Goal: Task Accomplishment & Management: Manage account settings

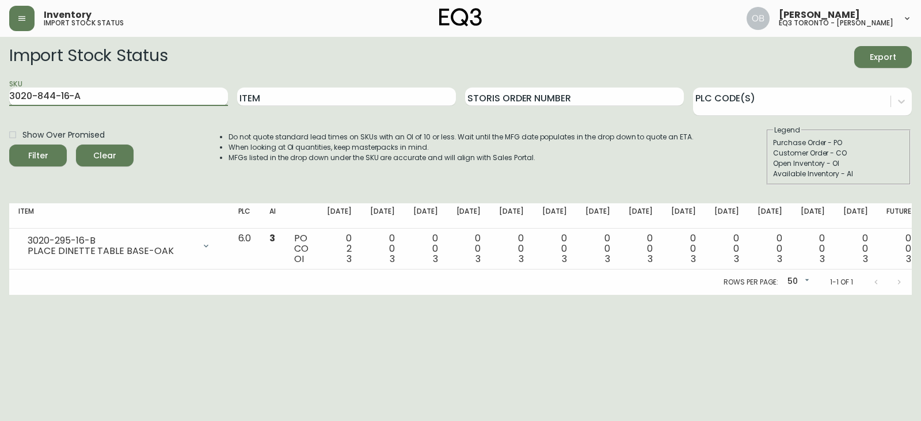
click at [9, 144] on button "Filter" at bounding box center [38, 155] width 58 height 22
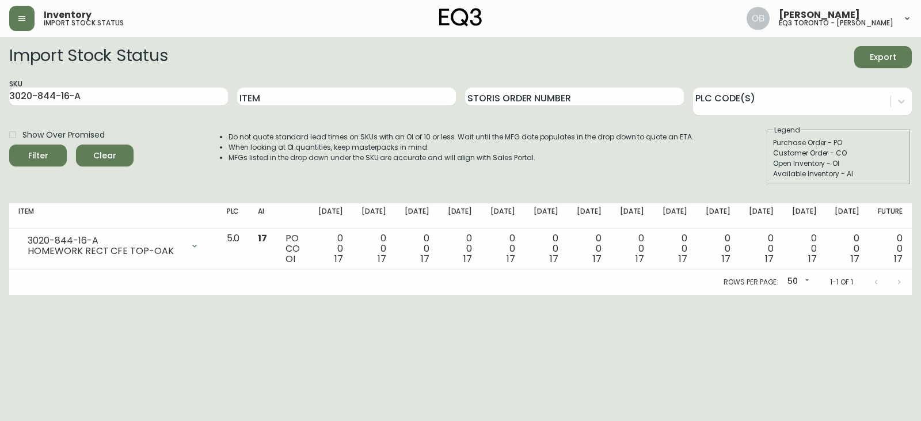
click at [138, 87] on div "SKU 3020-844-16-A" at bounding box center [118, 96] width 219 height 37
drag, startPoint x: 138, startPoint y: 87, endPoint x: 131, endPoint y: 95, distance: 10.6
click at [134, 91] on div "SKU 3020-844-16-A" at bounding box center [118, 96] width 219 height 37
click at [131, 95] on input "3020-844-16-A" at bounding box center [118, 96] width 219 height 18
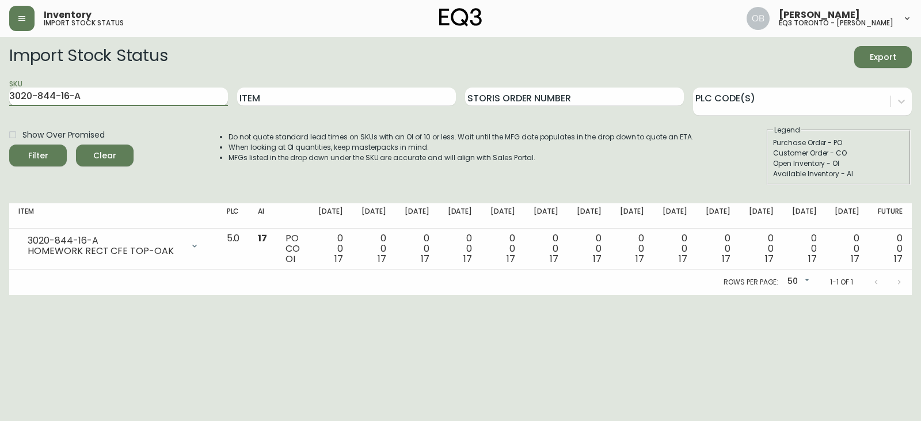
click at [131, 95] on input "3020-844-16-A" at bounding box center [118, 96] width 219 height 18
paste input "B"
type input "3020-844-16-B"
click at [9, 144] on button "Filter" at bounding box center [38, 155] width 58 height 22
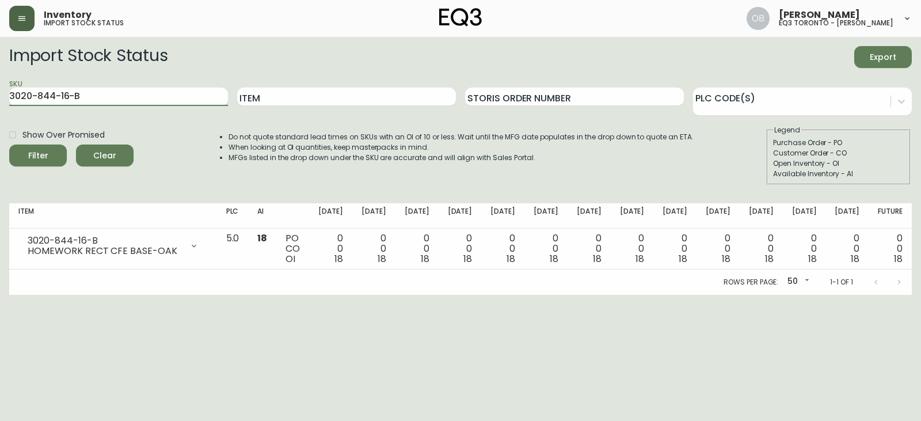
click at [28, 23] on button "button" at bounding box center [21, 18] width 25 height 25
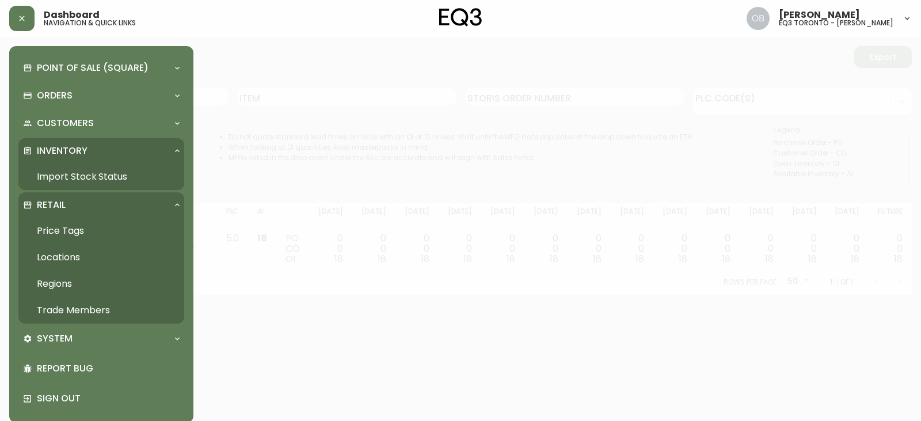
click at [88, 304] on link "Trade Members" at bounding box center [101, 310] width 166 height 26
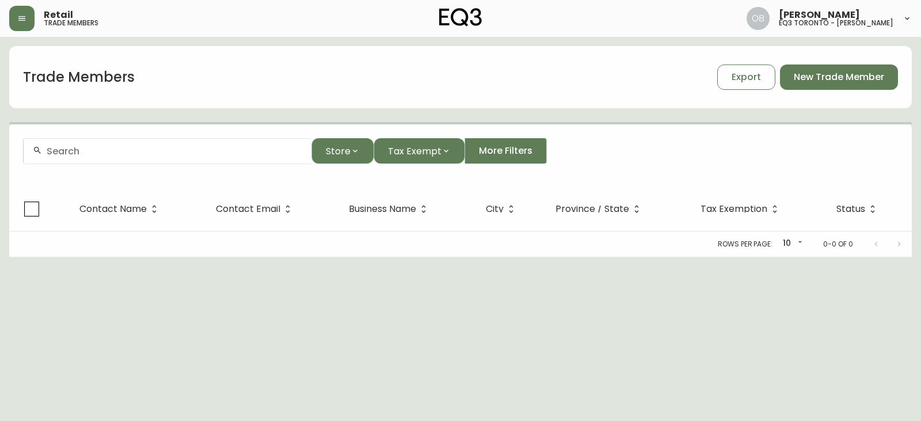
click at [170, 159] on div at bounding box center [168, 151] width 288 height 26
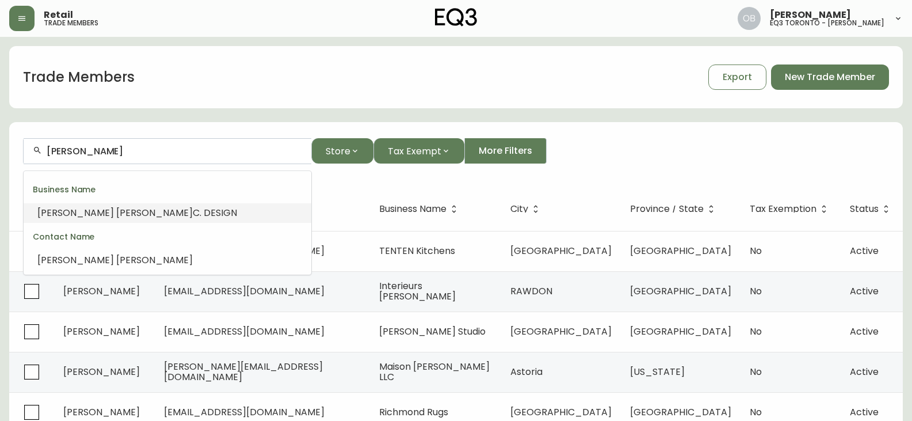
click at [127, 204] on li "[PERSON_NAME] DESIGN" at bounding box center [168, 213] width 288 height 20
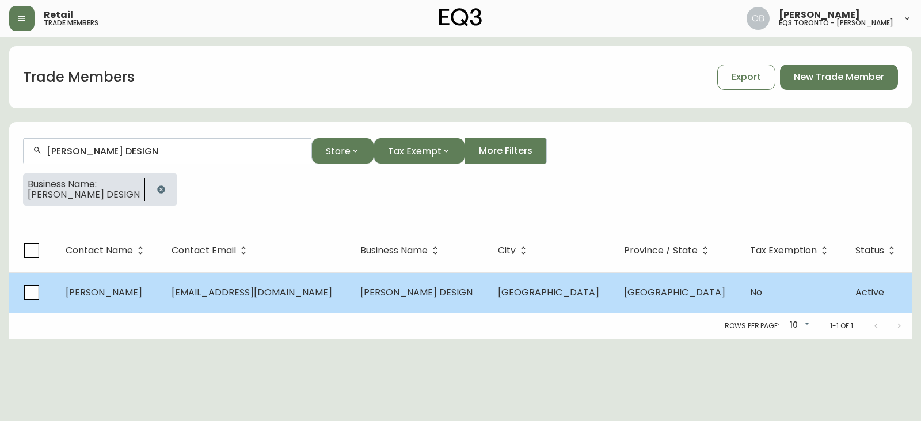
type input "[PERSON_NAME] DESIGN"
click at [295, 284] on td "[EMAIL_ADDRESS][DOMAIN_NAME]" at bounding box center [256, 292] width 189 height 40
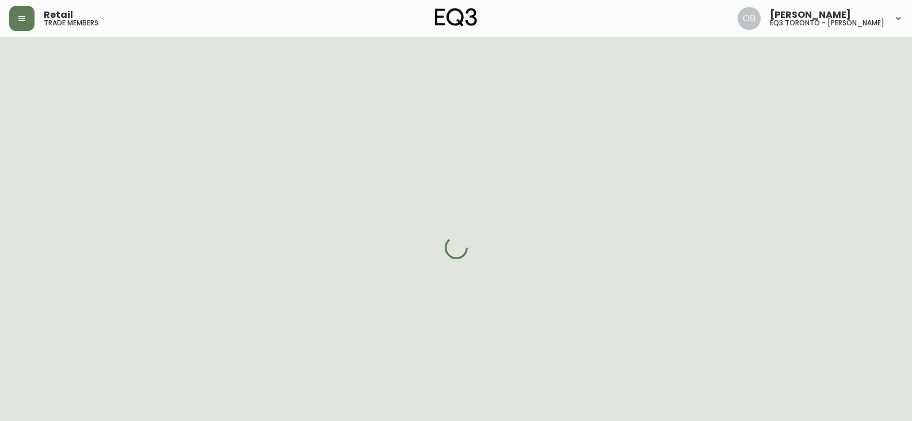
select select "ON"
select select "CA"
select select "CA_EN"
select select "Other"
select select "false"
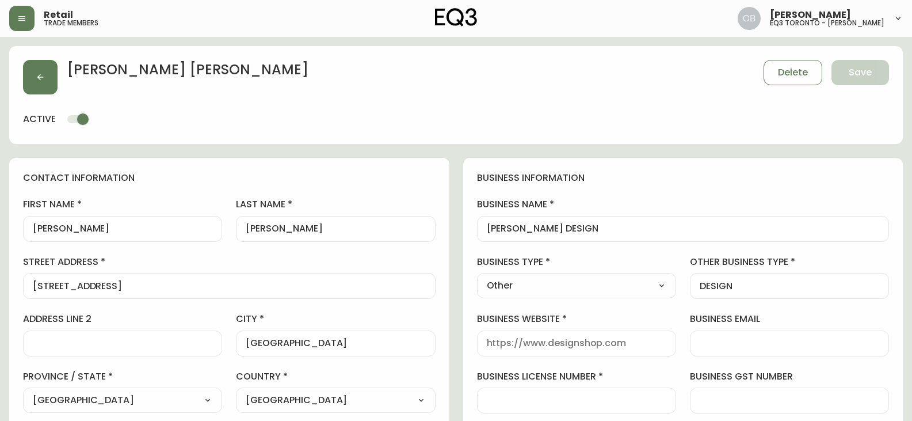
type input "EQ3 [GEOGRAPHIC_DATA] - [PERSON_NAME]"
select select "cjw10z96s008u6gs0ccm7hd19"
